Goal: Task Accomplishment & Management: Manage account settings

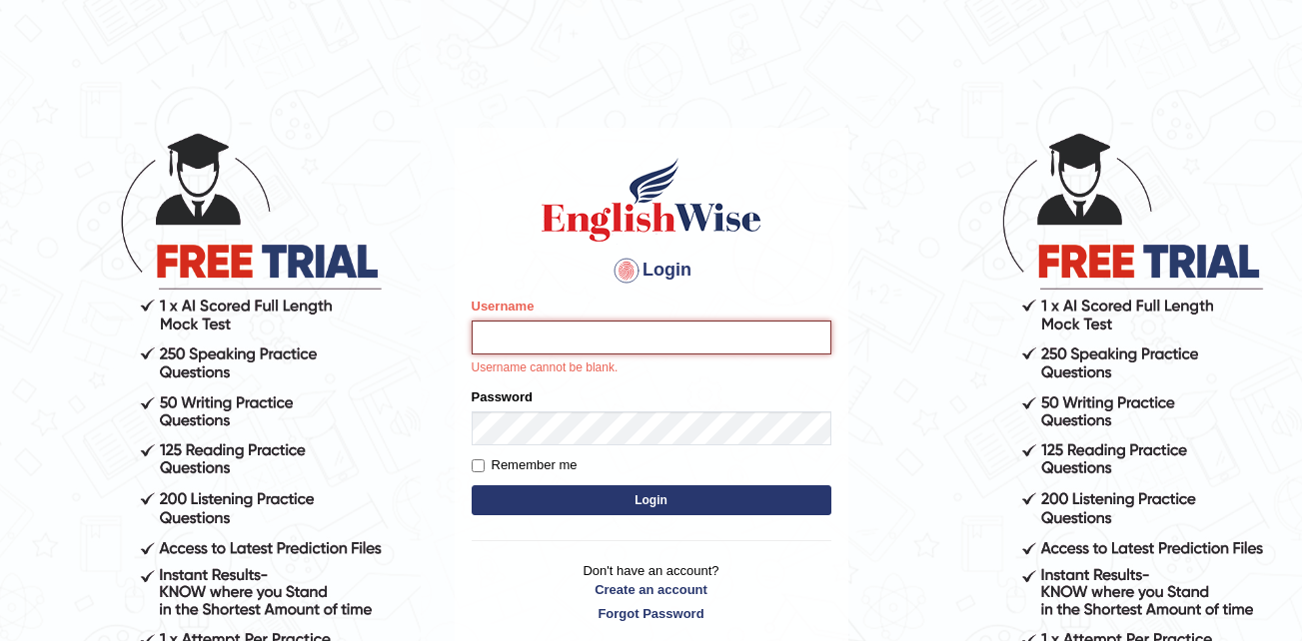
click at [578, 341] on input "Username" at bounding box center [651, 338] width 360 height 34
paste input "McJan1979"
type input "McJan1979"
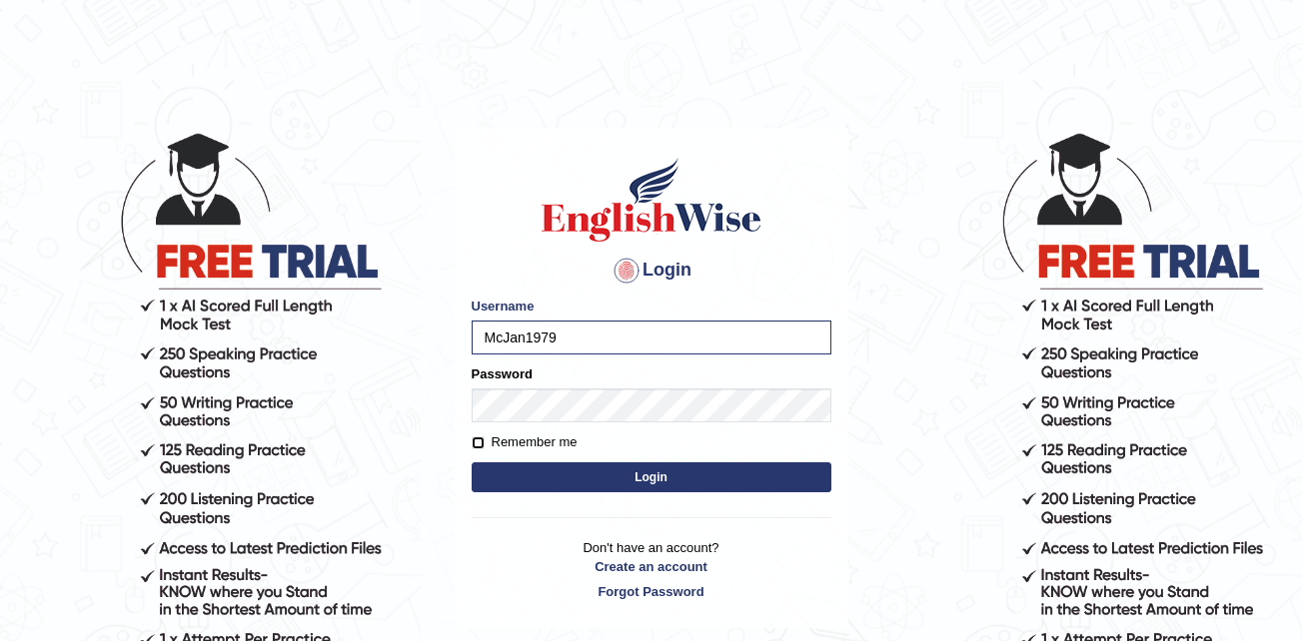
click at [473, 442] on input "Remember me" at bounding box center [477, 443] width 13 height 13
checkbox input "true"
click at [567, 473] on button "Login" at bounding box center [651, 478] width 360 height 30
